Goal: Transaction & Acquisition: Purchase product/service

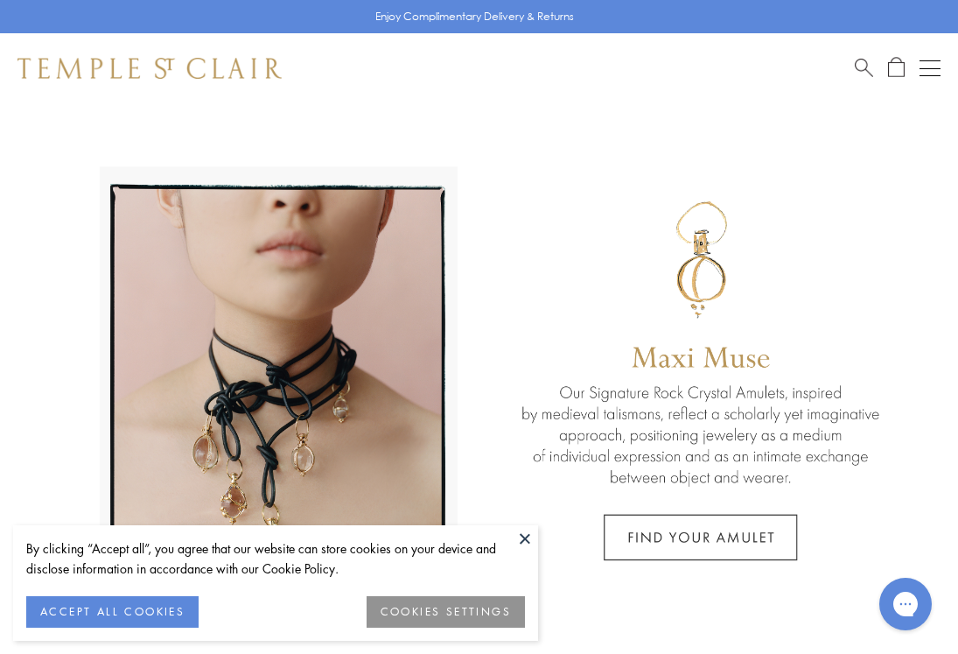
click at [930, 71] on button "Open navigation" at bounding box center [930, 68] width 21 height 21
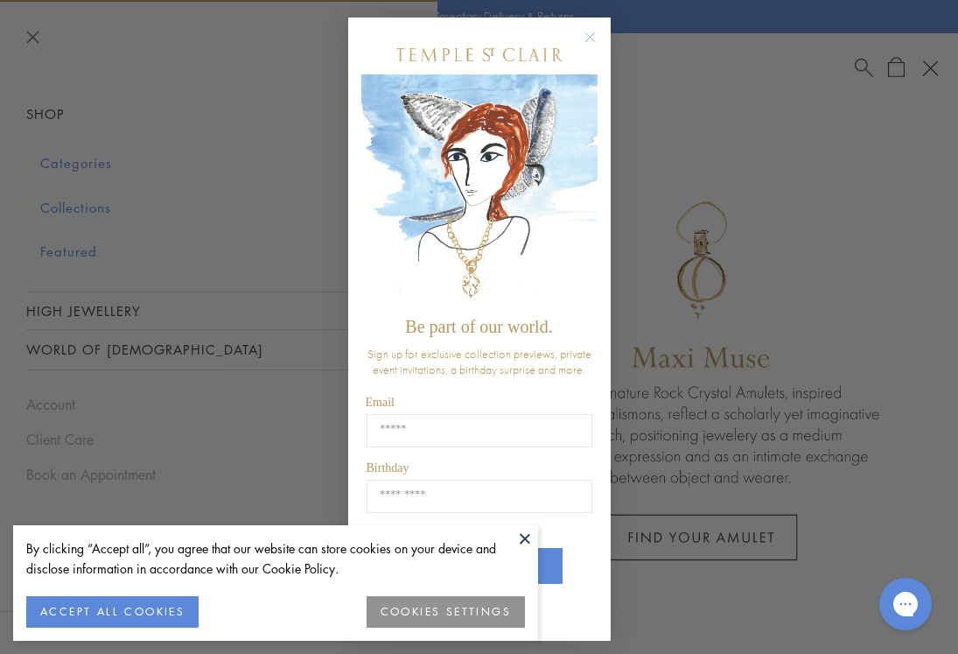
click at [588, 35] on circle "Close dialog" at bounding box center [589, 37] width 21 height 21
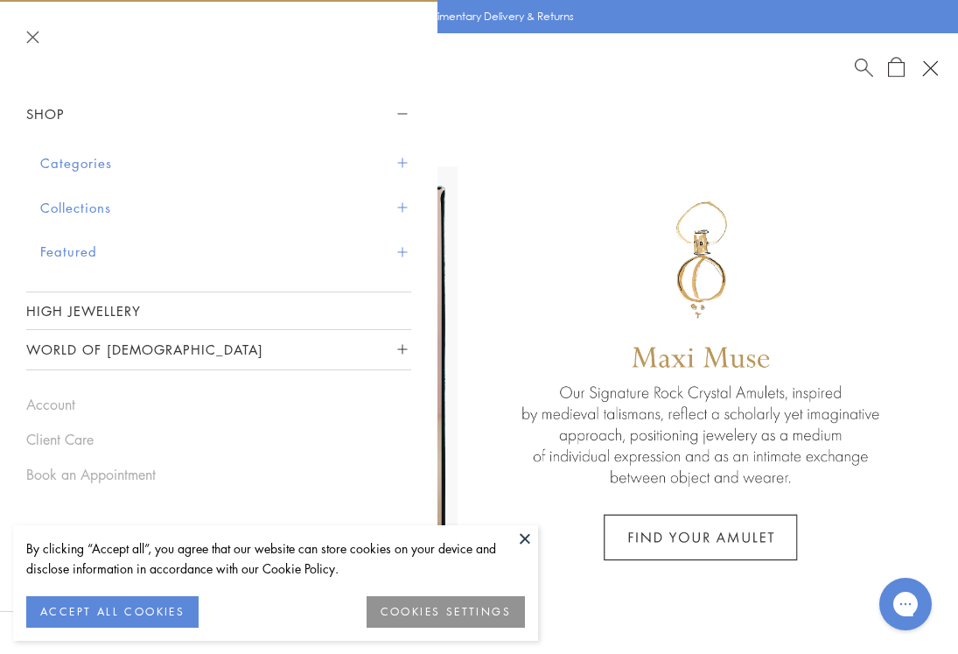
click at [66, 168] on button "Categories" at bounding box center [225, 163] width 371 height 45
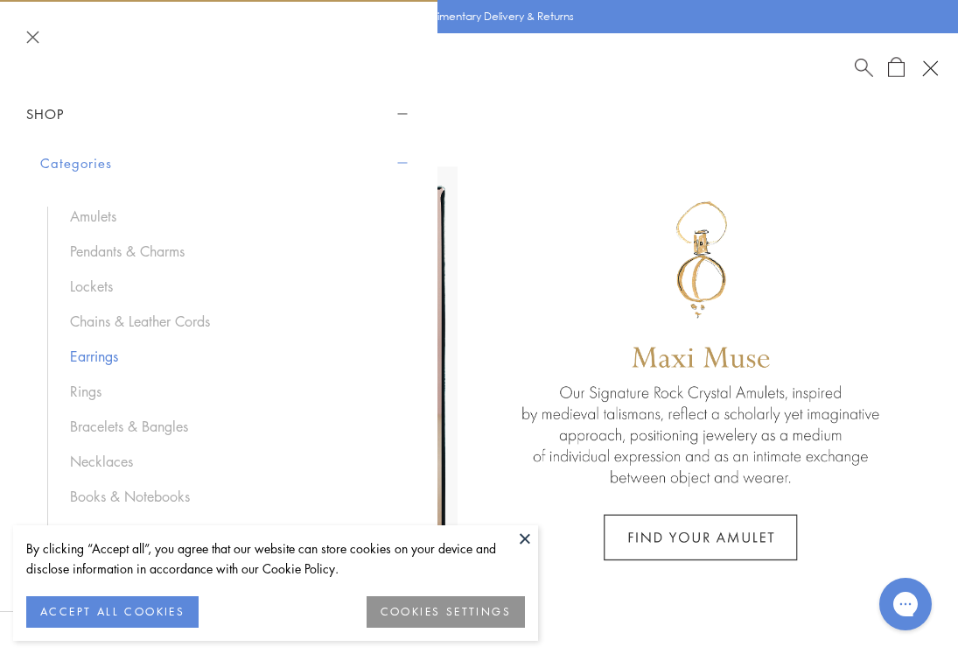
click at [73, 360] on link "Earrings" at bounding box center [232, 355] width 324 height 19
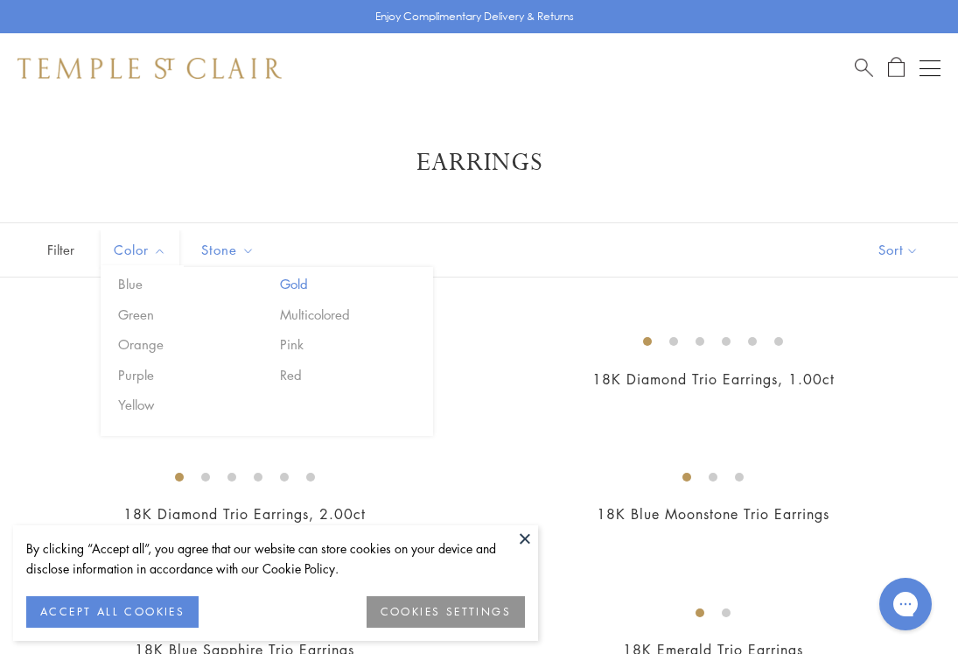
click at [295, 288] on button "Gold" at bounding box center [350, 284] width 149 height 20
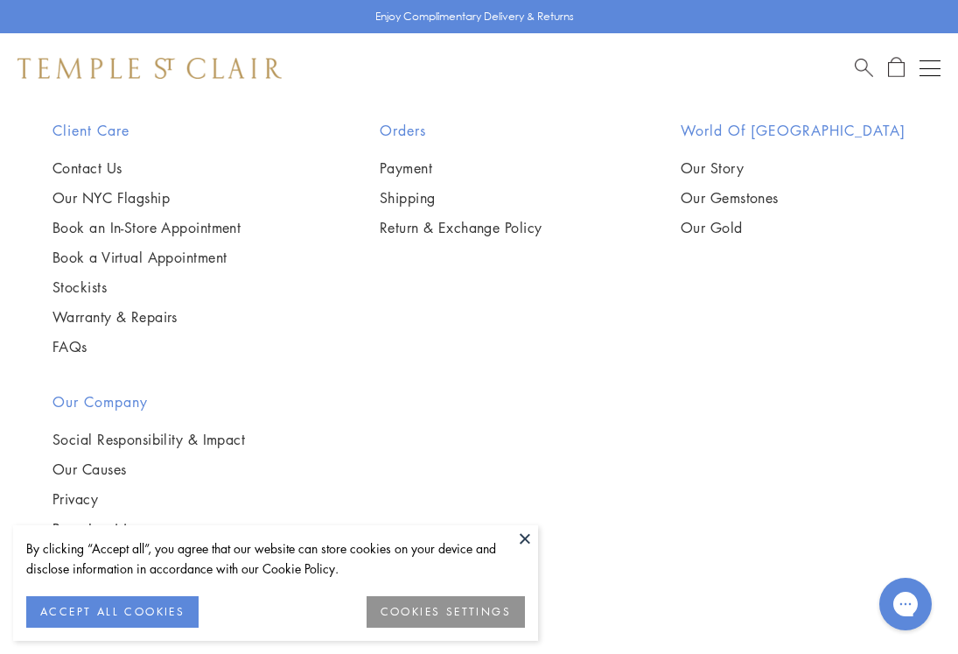
scroll to position [13062, 0]
click at [0, 0] on img at bounding box center [0, 0] width 0 height 0
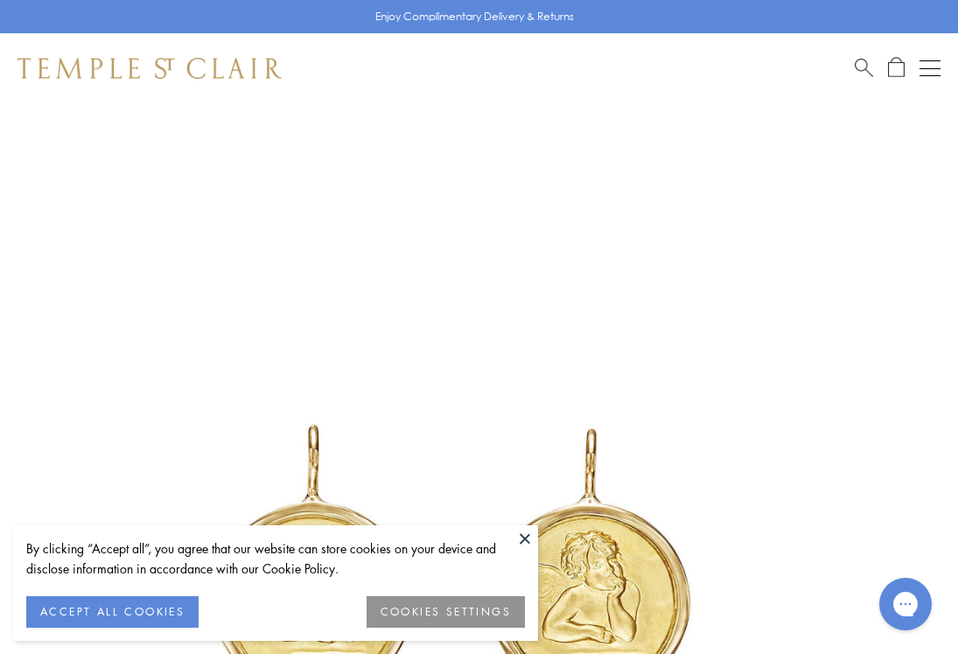
click at [528, 542] on button at bounding box center [525, 538] width 26 height 26
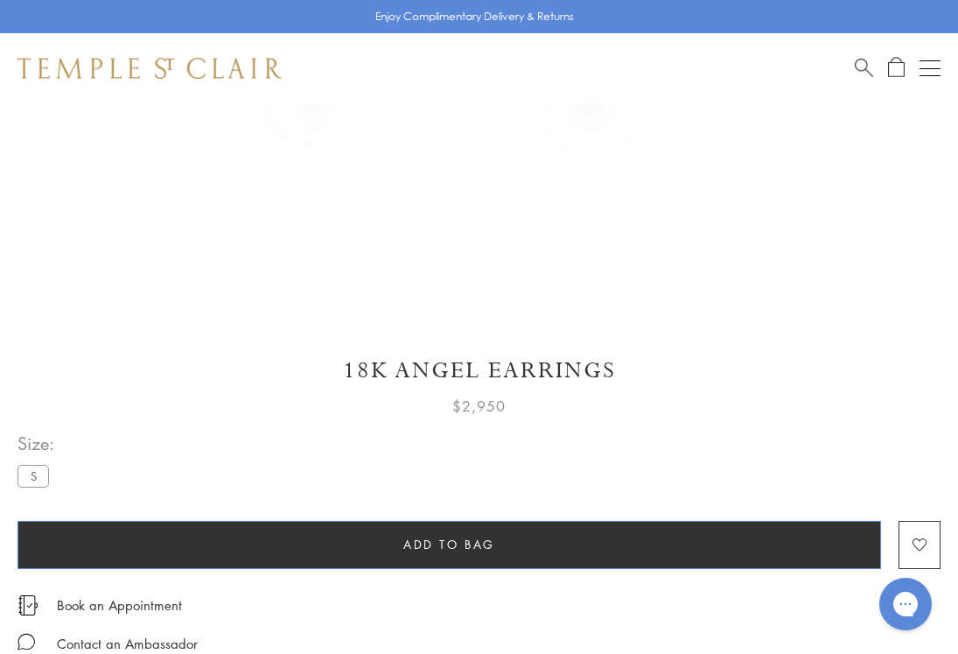
scroll to position [710, 0]
